Goal: Task Accomplishment & Management: Manage account settings

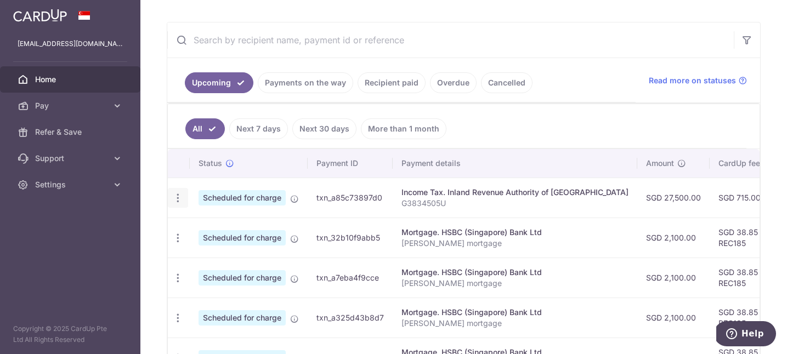
click at [180, 199] on icon "button" at bounding box center [178, 198] width 12 height 12
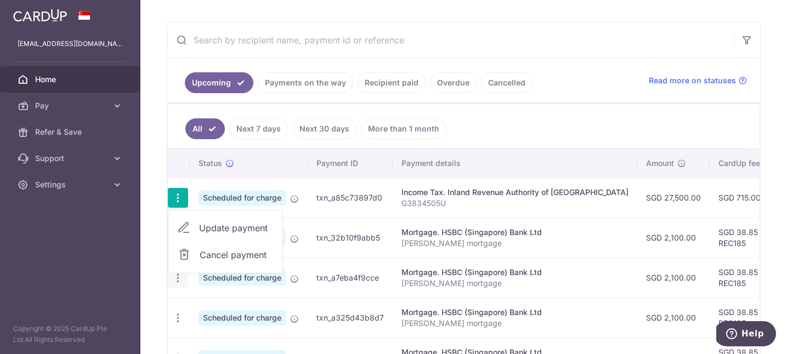
click at [180, 282] on icon "button" at bounding box center [178, 279] width 12 height 12
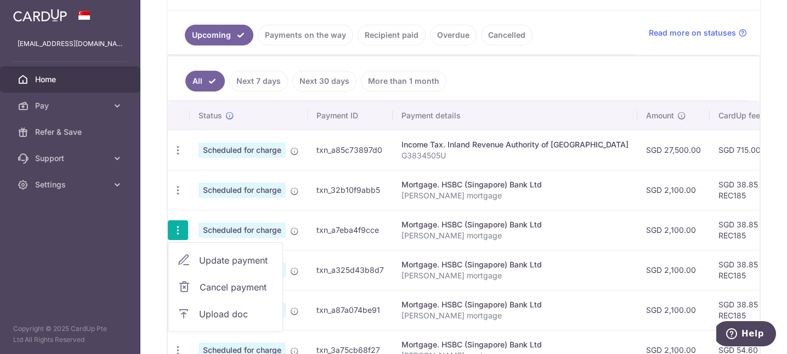
scroll to position [257, 0]
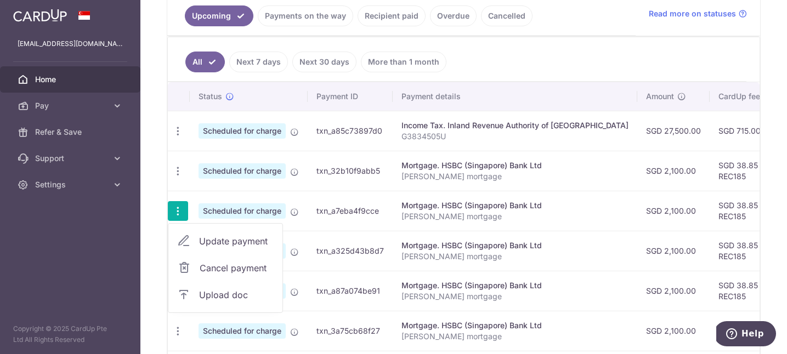
click at [242, 236] on span "Update payment" at bounding box center [236, 241] width 75 height 13
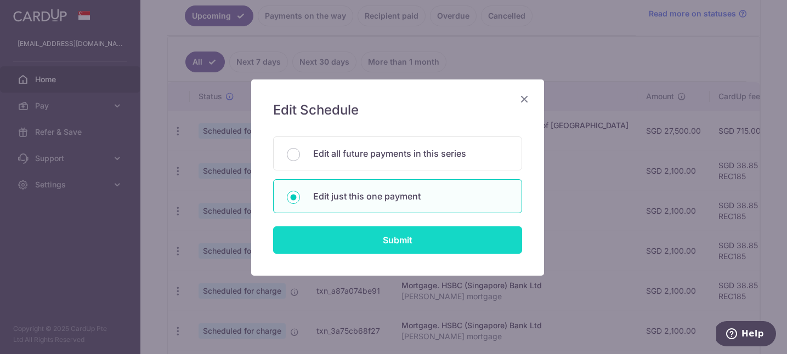
click at [394, 246] on input "Submit" at bounding box center [397, 239] width 249 height 27
radio input "true"
type input "2,100.00"
type input "[DATE]"
type input "[PERSON_NAME] mortgage"
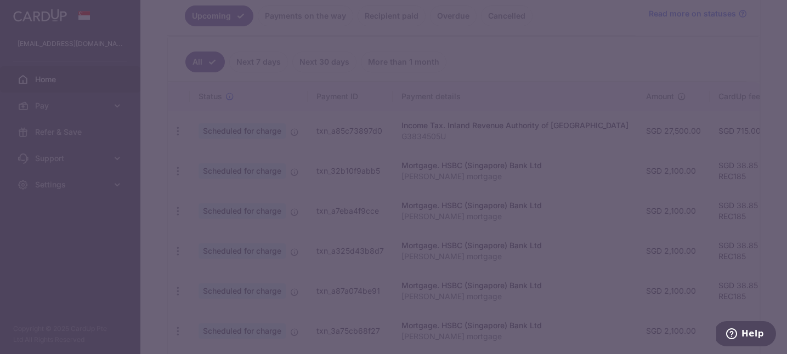
type input "REC185"
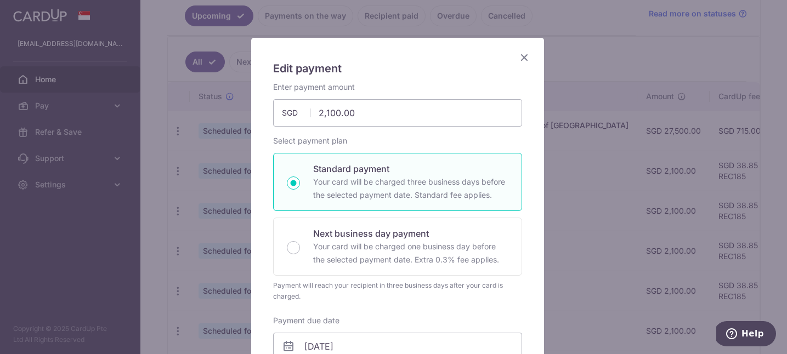
scroll to position [0, 0]
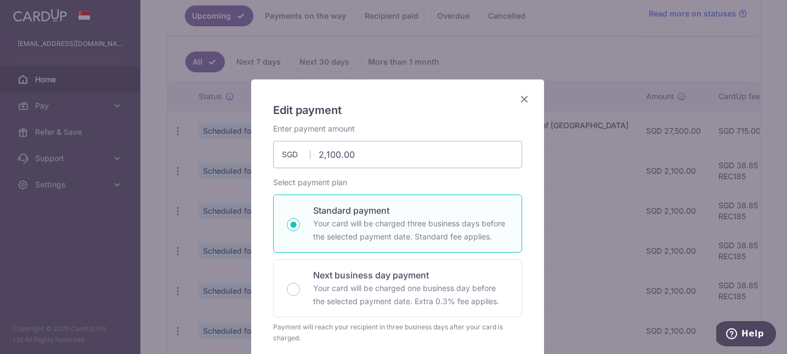
click at [522, 98] on icon "Close" at bounding box center [524, 99] width 13 height 14
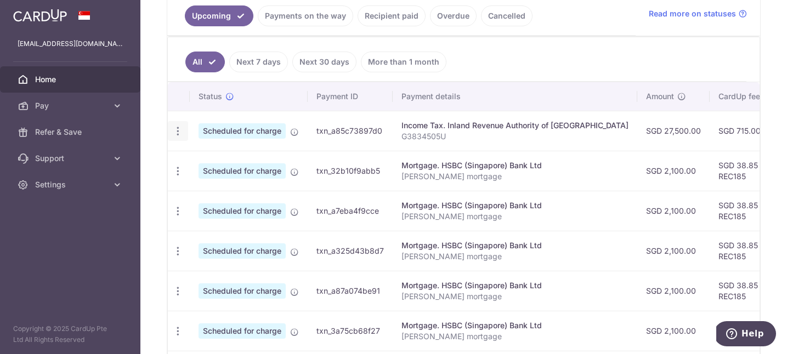
click at [175, 131] on icon "button" at bounding box center [178, 132] width 12 height 12
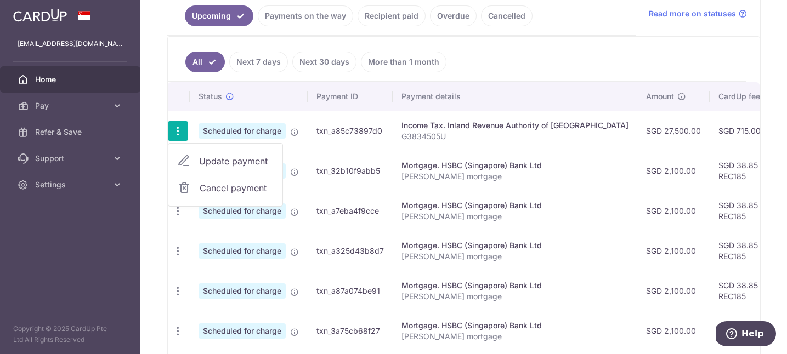
click at [228, 164] on span "Update payment" at bounding box center [236, 161] width 75 height 13
type input "27,500.00"
radio input "true"
type input "[DATE]"
type input "G3834505U"
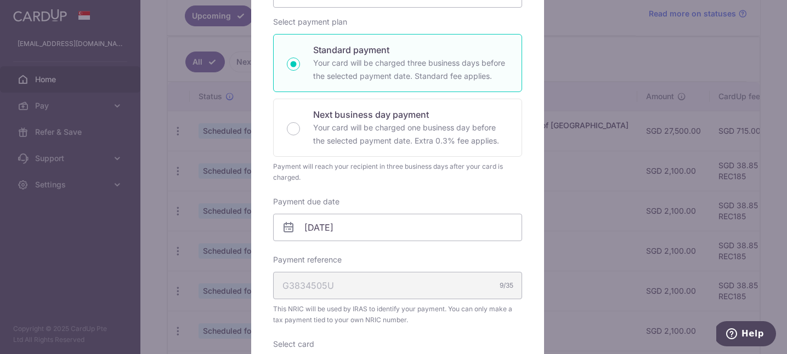
scroll to position [245, 0]
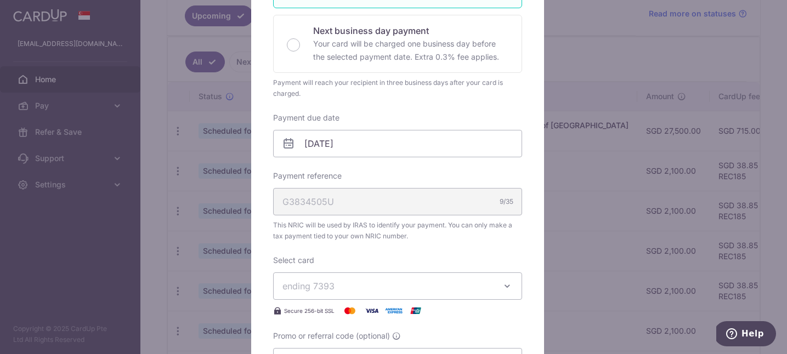
click at [332, 290] on span "ending 7393" at bounding box center [387, 286] width 211 height 13
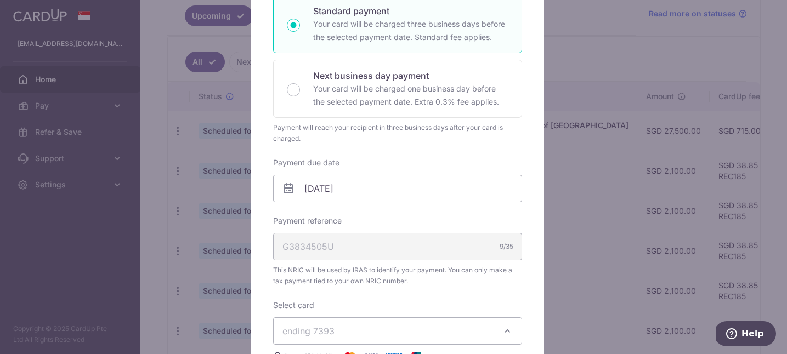
scroll to position [163, 0]
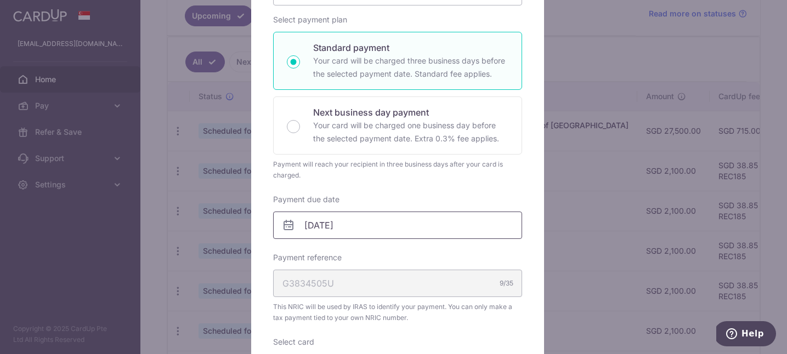
click at [355, 232] on input "[DATE]" at bounding box center [397, 225] width 249 height 27
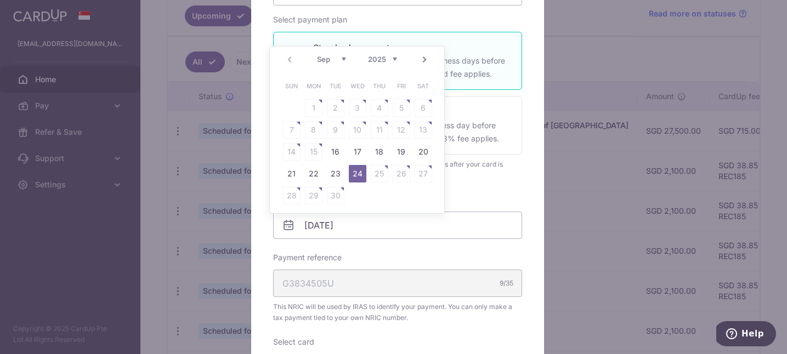
click at [504, 194] on div "Payment due date [DATE] Your card will be charged on" at bounding box center [397, 216] width 249 height 45
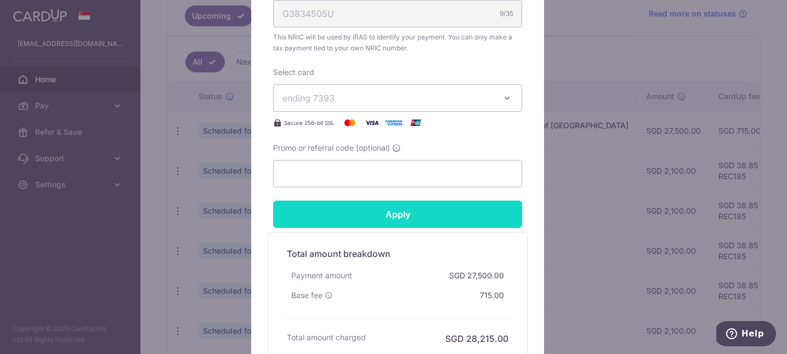
scroll to position [446, 0]
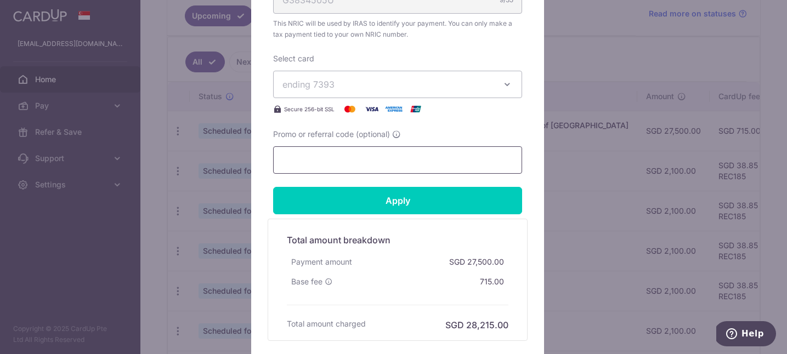
click at [323, 155] on input "Promo or referral code (optional)" at bounding box center [397, 159] width 249 height 27
paste input "VTAX25ONE"
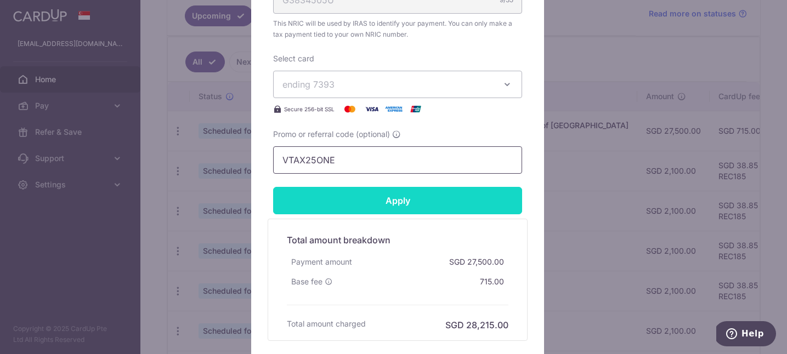
type input "VTAX25ONE"
click at [404, 197] on input "Apply" at bounding box center [397, 200] width 249 height 27
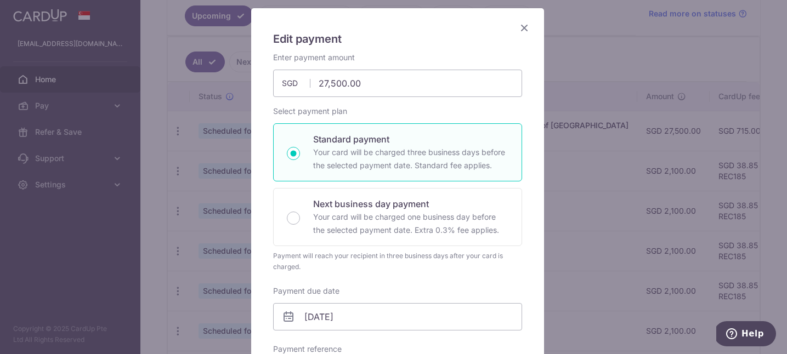
scroll to position [4, 0]
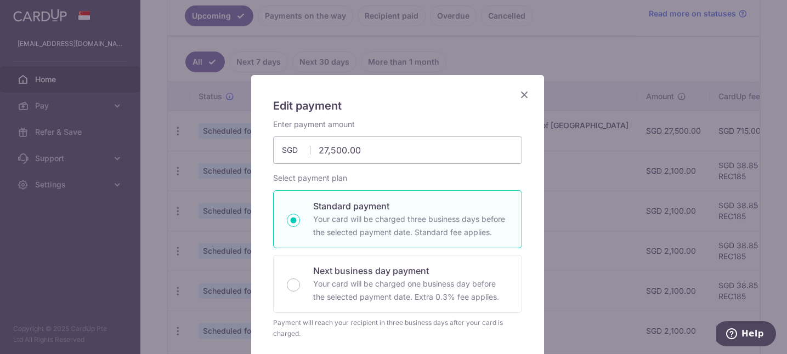
click at [522, 95] on icon "Close" at bounding box center [524, 95] width 13 height 14
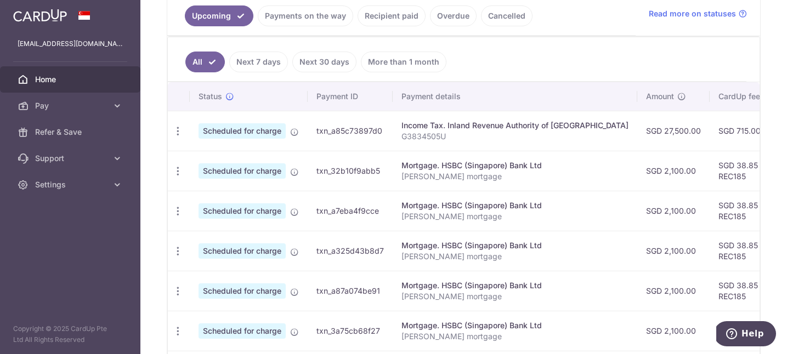
click at [615, 69] on ul "All Next 7 days Next 30 days More than 1 month" at bounding box center [457, 59] width 578 height 44
